Goal: Find specific page/section: Find specific page/section

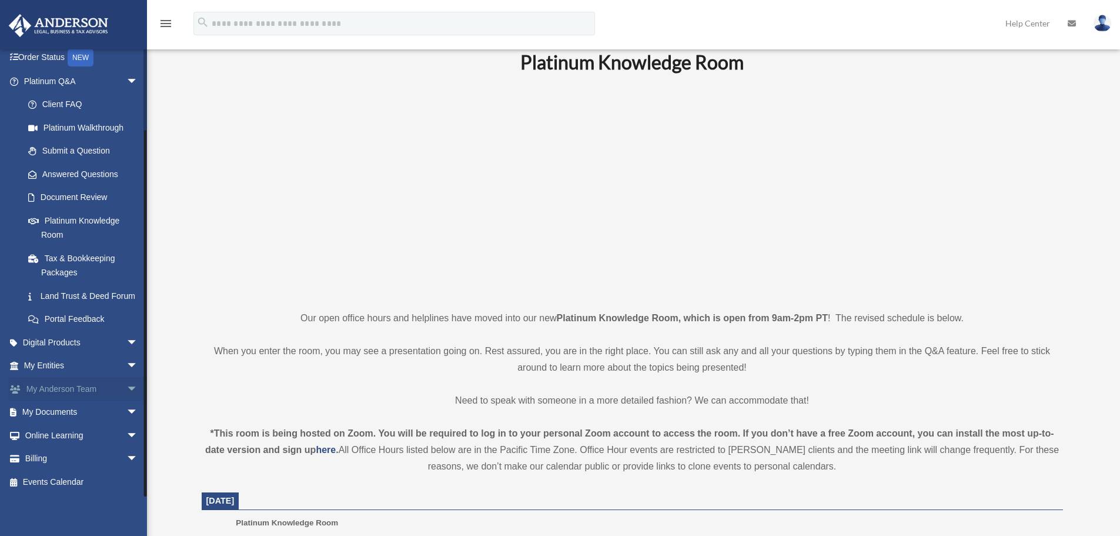
scroll to position [118, 0]
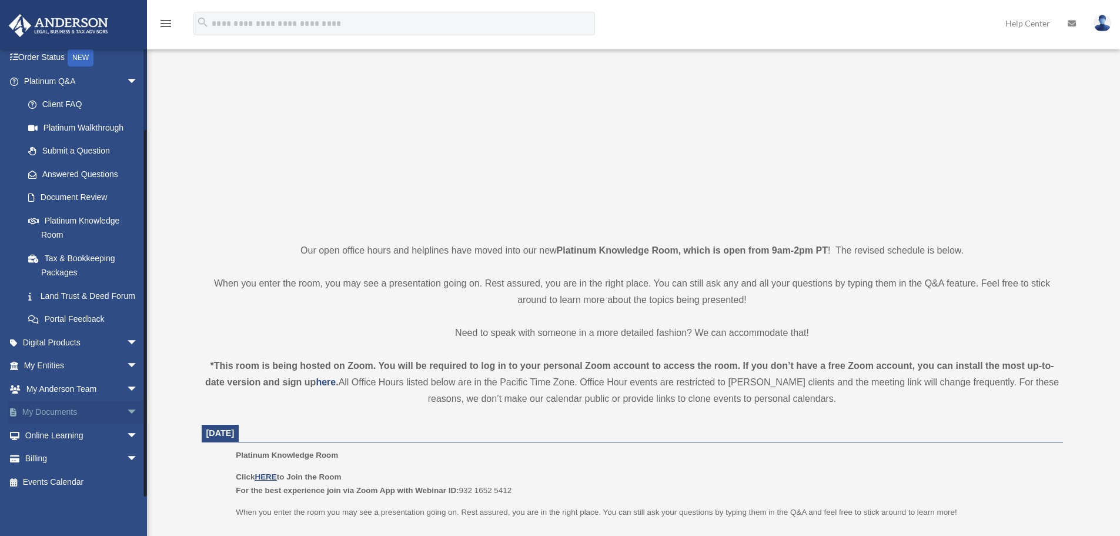
click at [126, 412] on span "arrow_drop_down" at bounding box center [138, 412] width 24 height 24
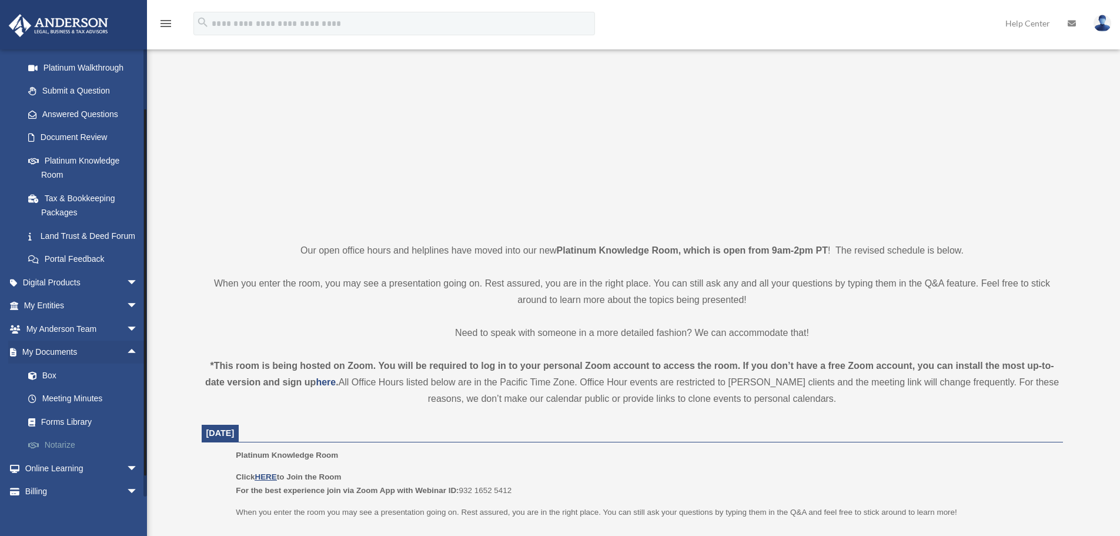
scroll to position [183, 0]
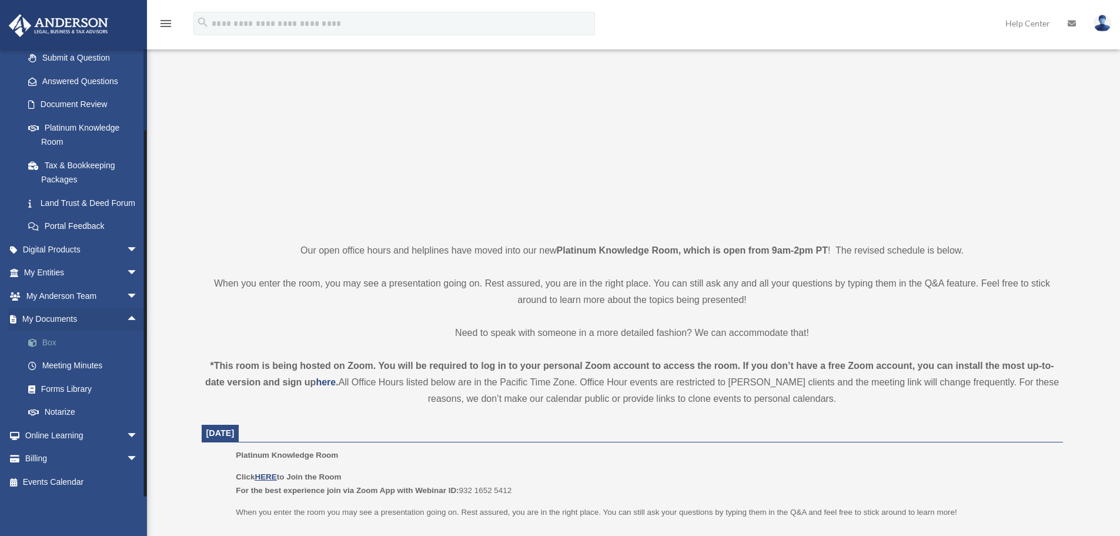
click at [46, 337] on link "Box" at bounding box center [85, 342] width 139 height 24
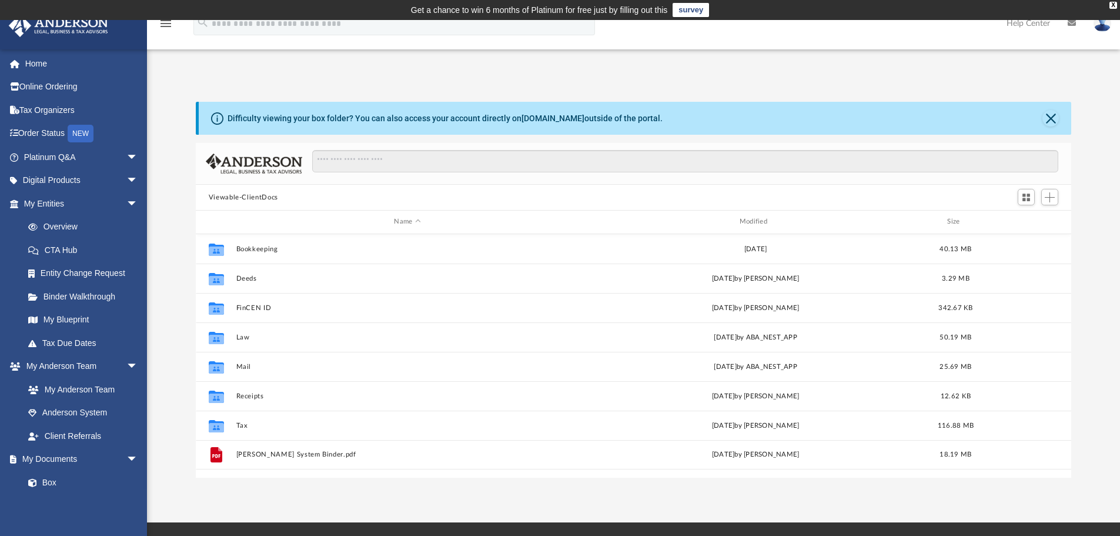
scroll to position [259, 867]
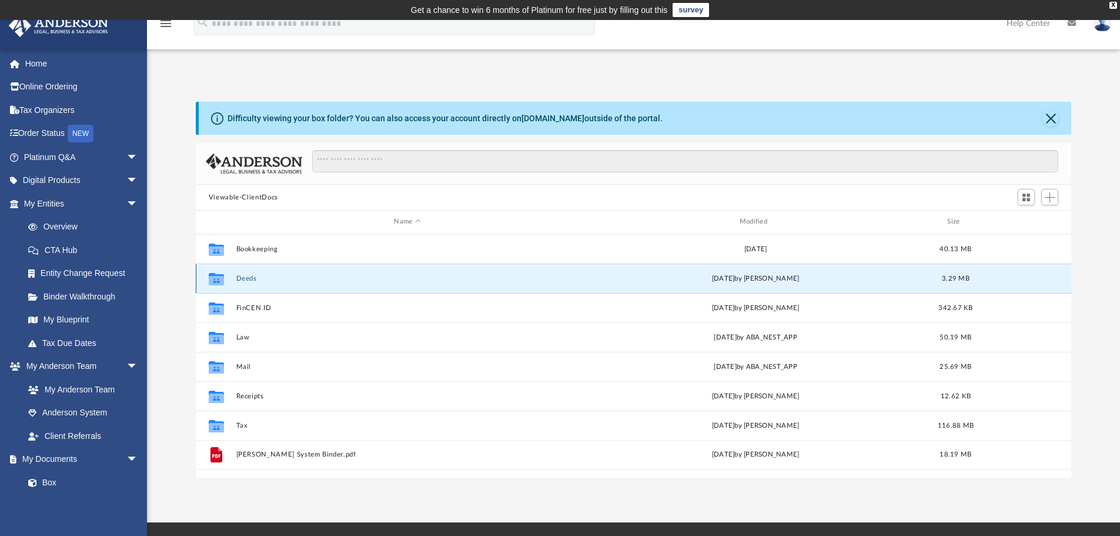
click at [242, 276] on button "Deeds" at bounding box center [407, 279] width 343 height 8
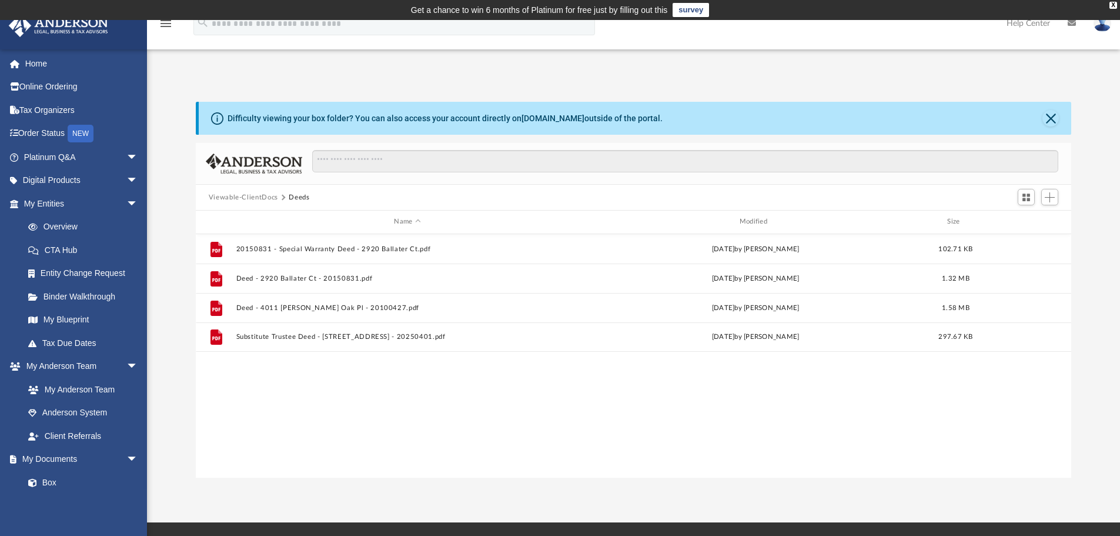
click at [240, 198] on button "Viewable-ClientDocs" at bounding box center [243, 197] width 69 height 11
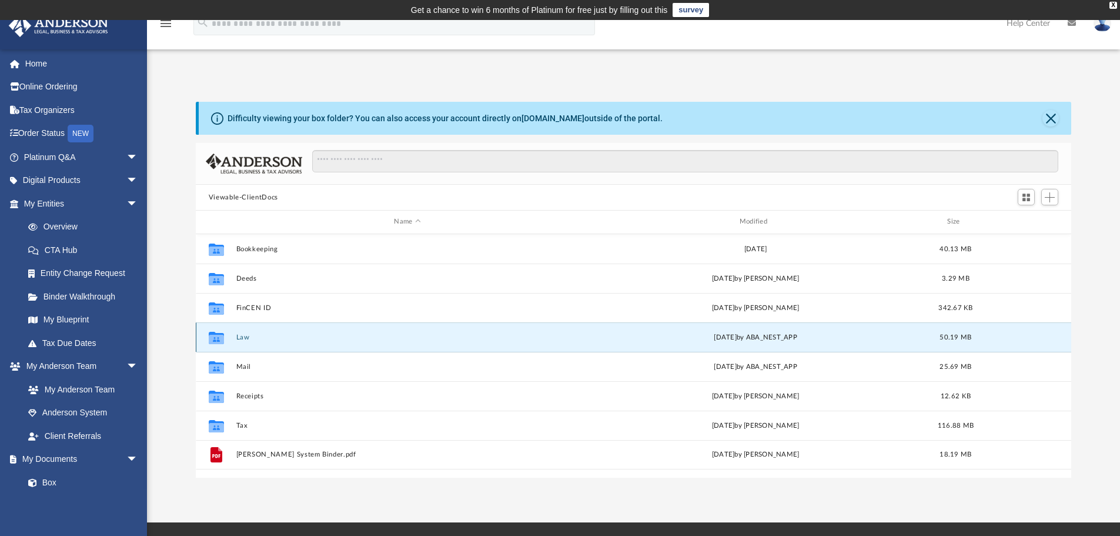
click at [245, 335] on button "Law" at bounding box center [407, 337] width 343 height 8
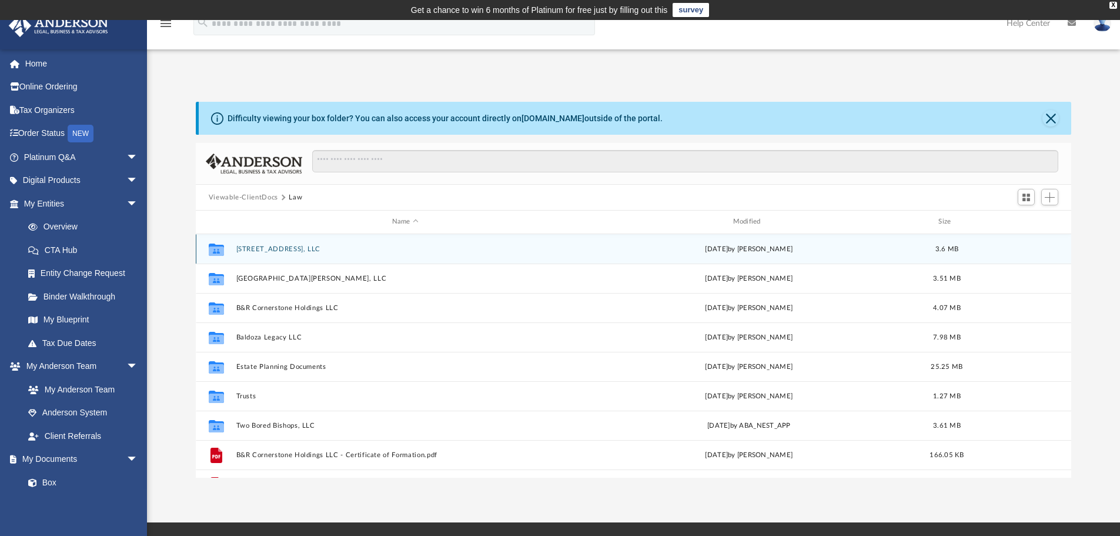
click at [272, 251] on button "[STREET_ADDRESS], LLC" at bounding box center [405, 249] width 339 height 8
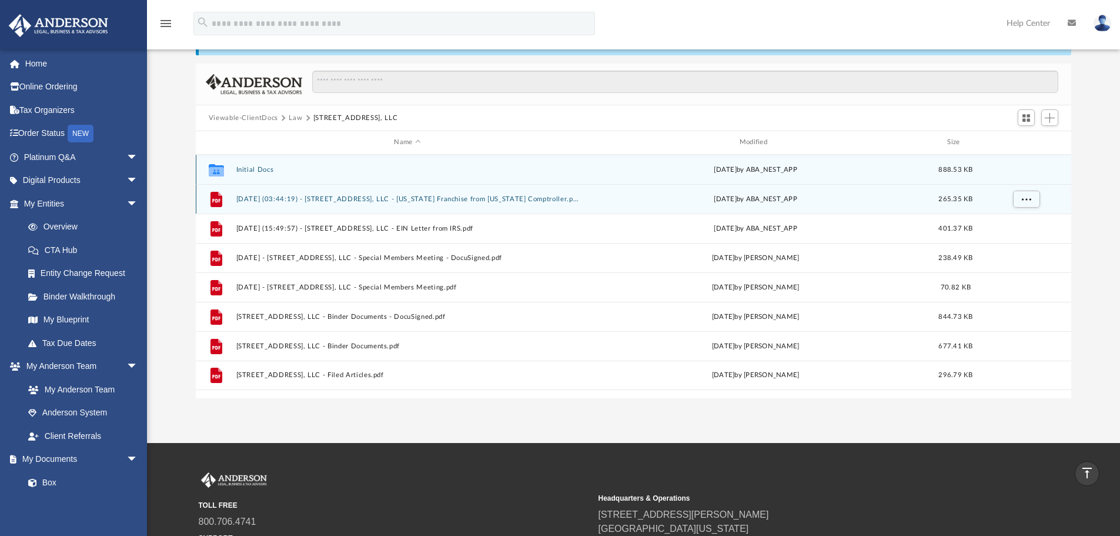
scroll to position [0, 0]
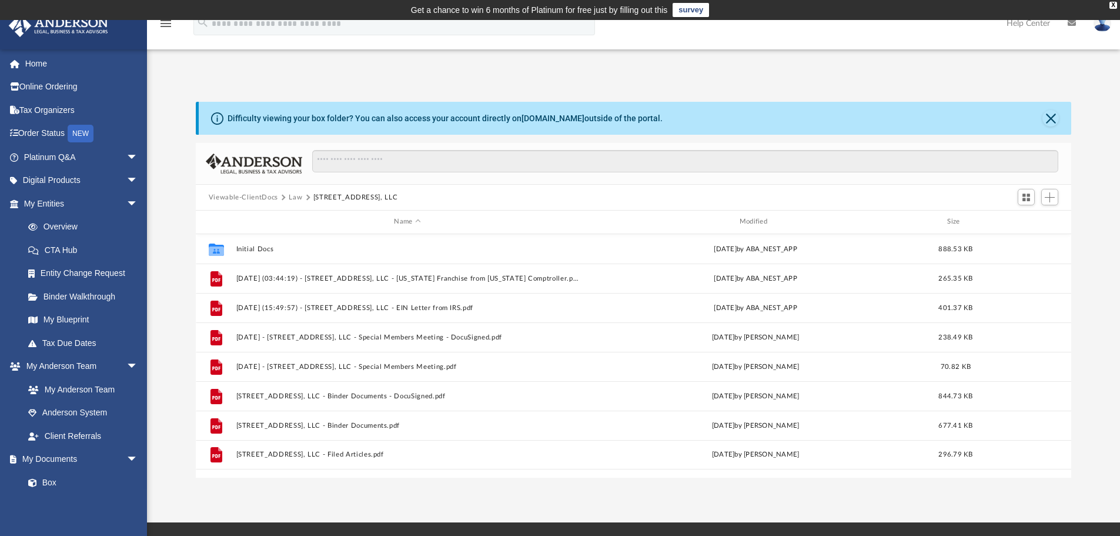
click at [299, 197] on button "Law" at bounding box center [296, 197] width 14 height 11
